Goal: Navigation & Orientation: Find specific page/section

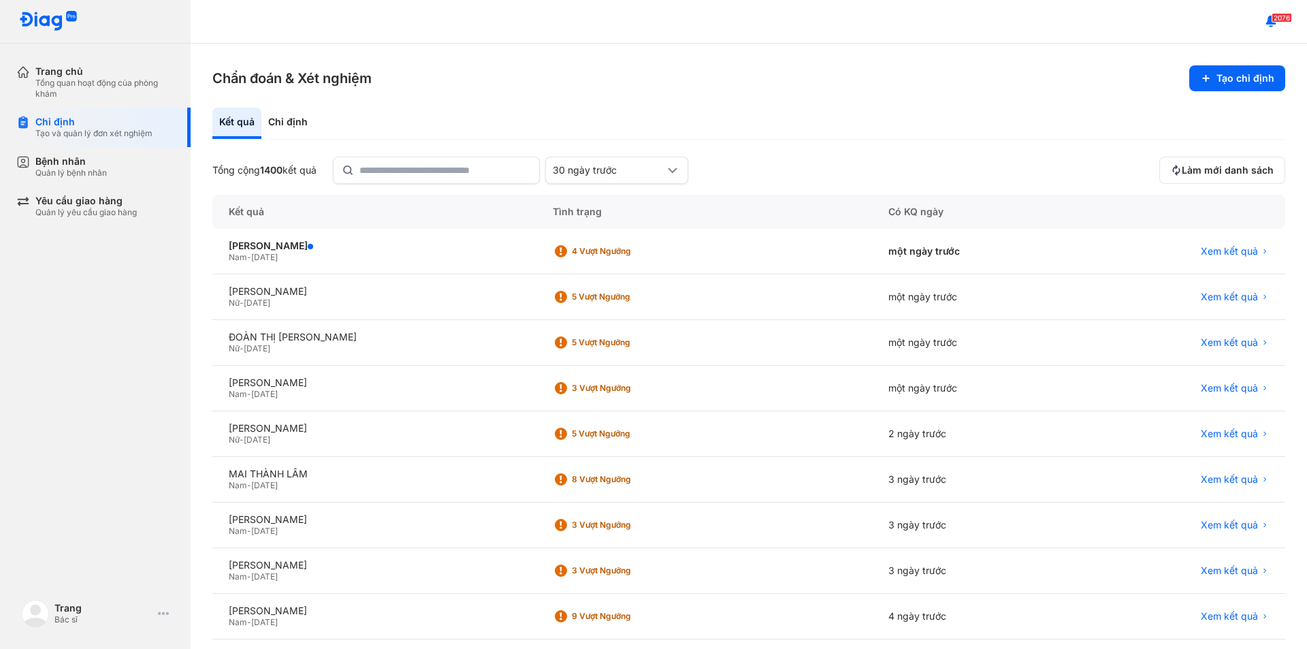
click at [82, 72] on div "Trang chủ" at bounding box center [104, 71] width 139 height 12
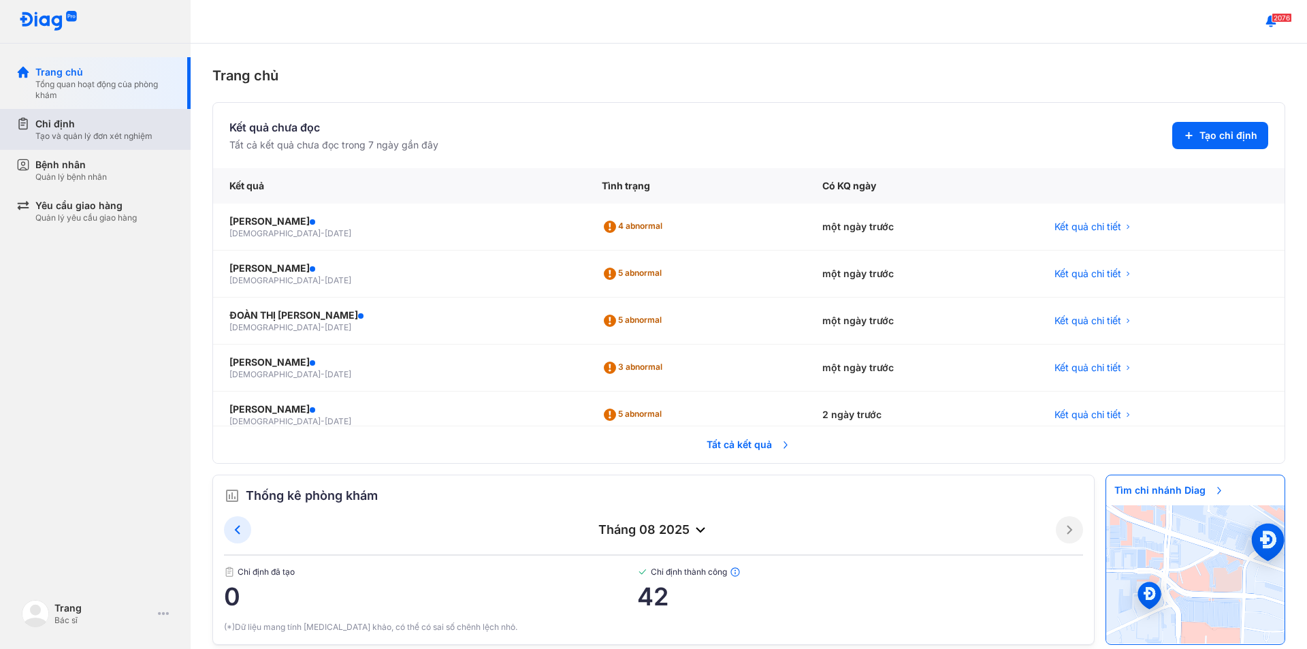
click at [86, 145] on div "Chỉ định Tạo và quản lý đơn xét nghiệm" at bounding box center [103, 129] width 174 height 41
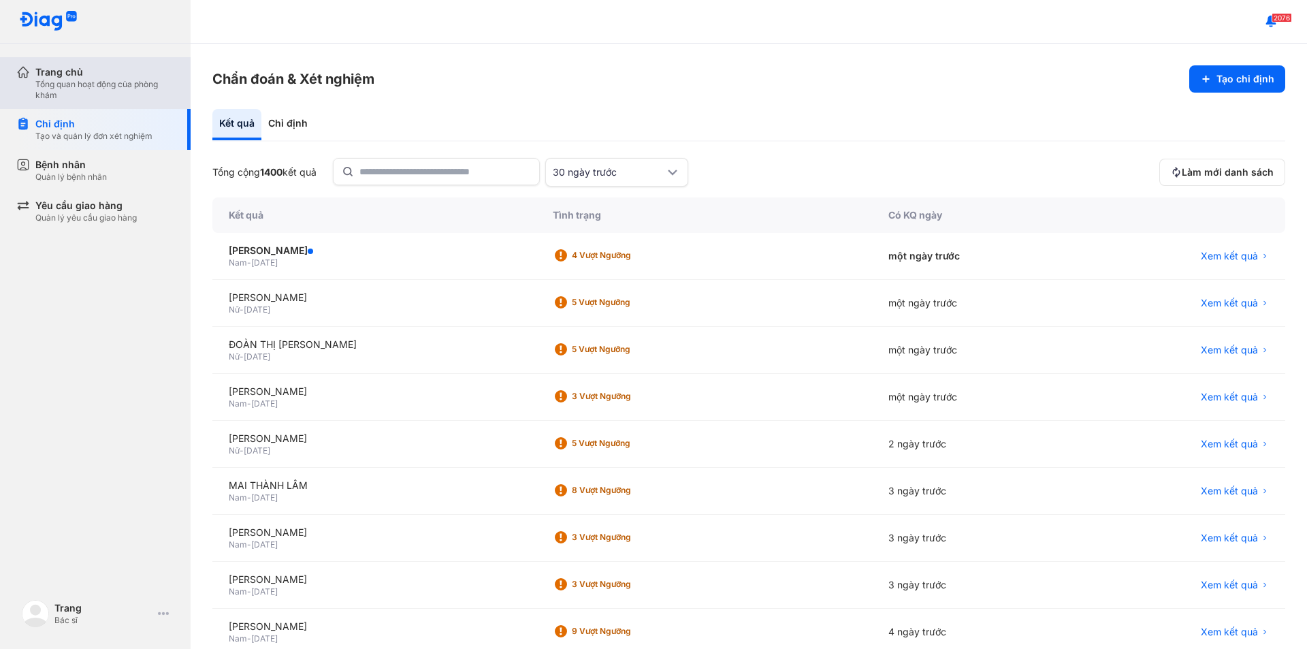
click at [98, 89] on div "Tổng quan hoạt động của phòng khám" at bounding box center [104, 90] width 139 height 22
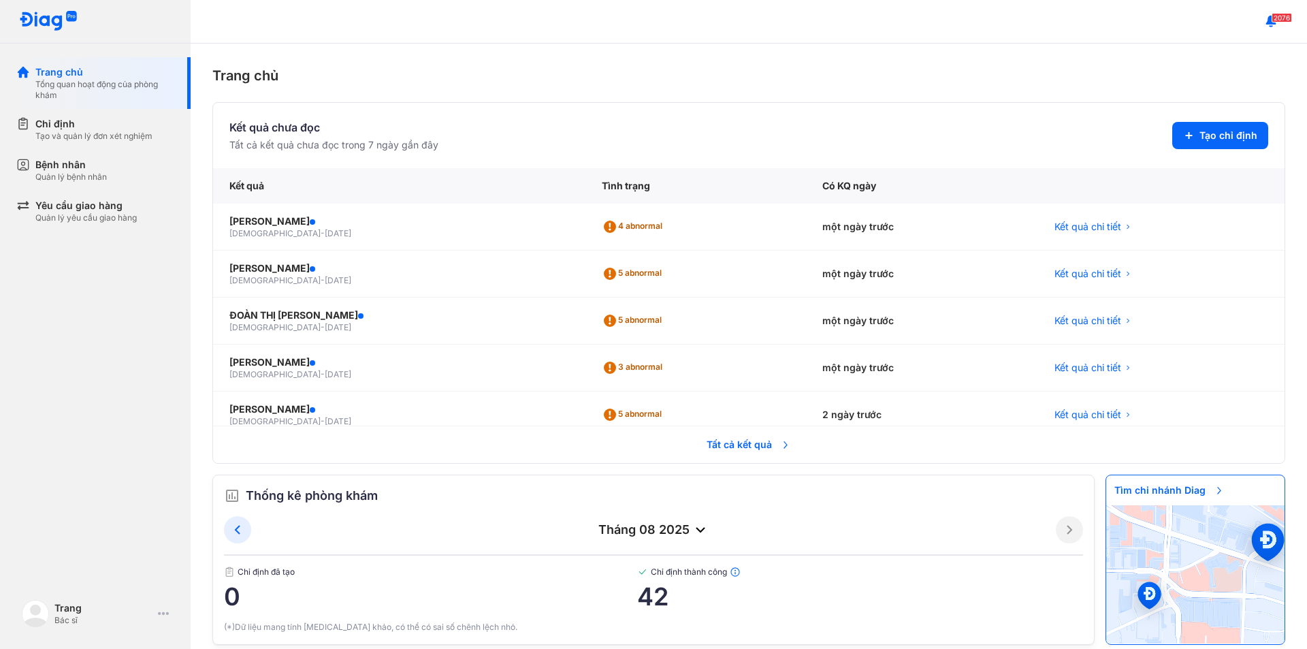
click at [737, 447] on span "Tất cả kết quả" at bounding box center [748, 444] width 101 height 30
